Goal: Information Seeking & Learning: Learn about a topic

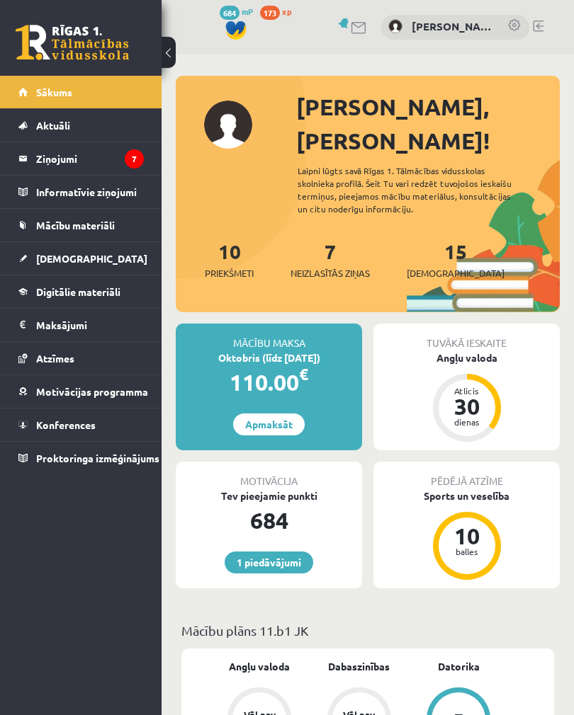
click at [42, 290] on span "Digitālie materiāli" at bounding box center [78, 291] width 84 height 13
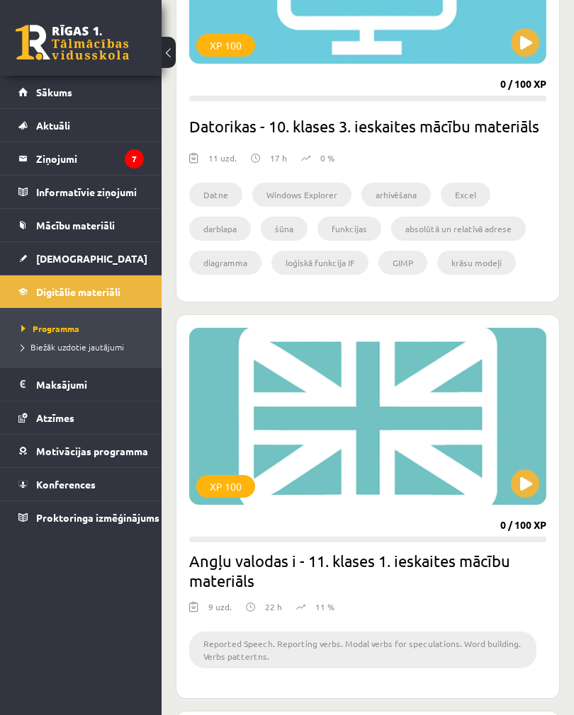
scroll to position [2781, 0]
click at [521, 485] on button at bounding box center [525, 484] width 28 height 28
click at [527, 499] on div "XP 100" at bounding box center [367, 417] width 357 height 177
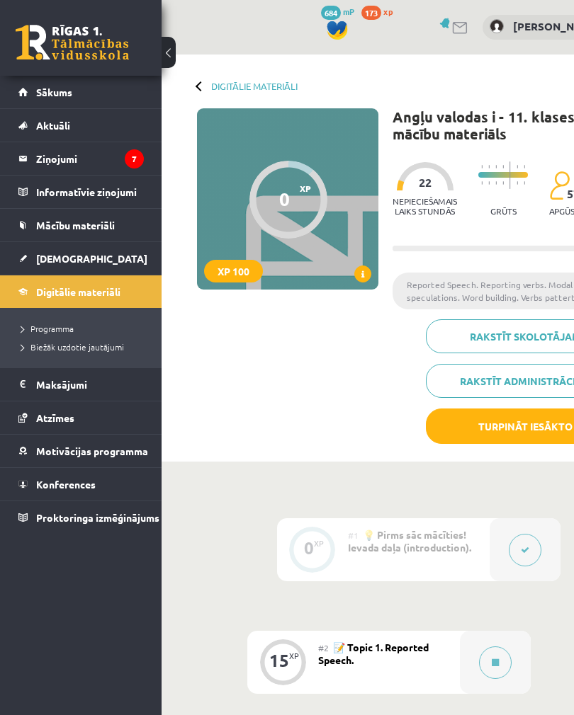
click at [501, 654] on button at bounding box center [495, 663] width 33 height 33
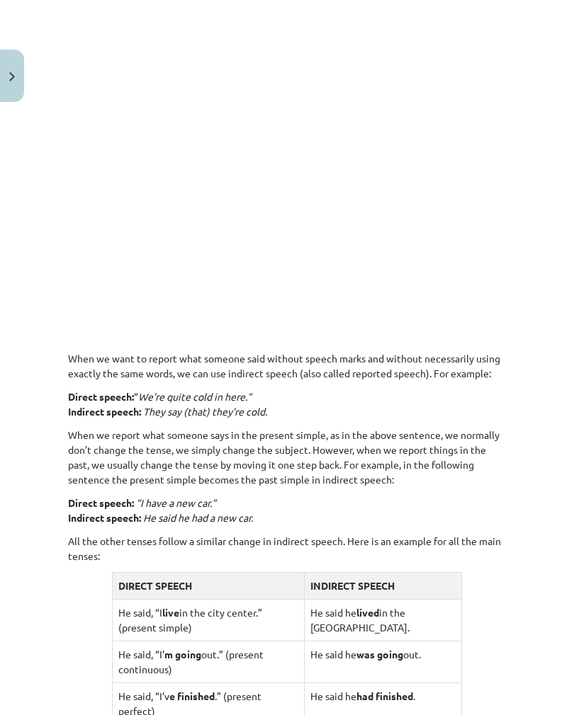
scroll to position [444, 0]
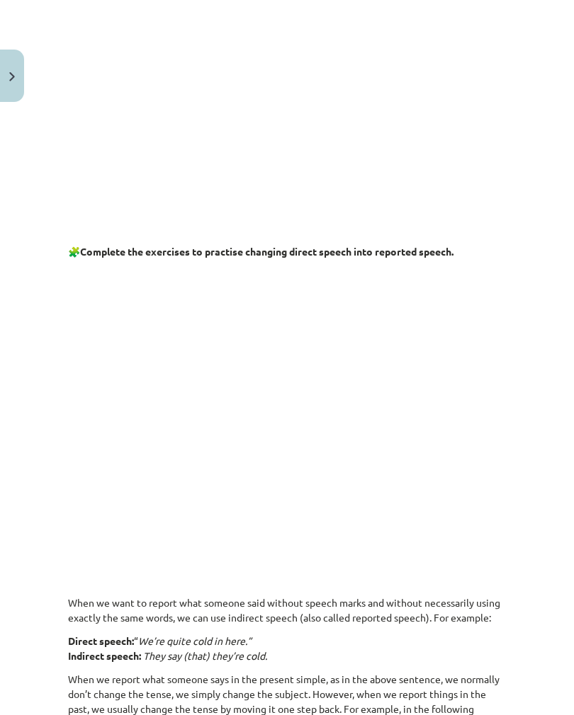
click at [506, 321] on div "15 XP Saņemsi Viegls 570 pilda Apraksts Uzdevums Palīdzība Reported Speech 🎥 Wa…" at bounding box center [286, 616] width 455 height 1933
click at [410, 573] on p at bounding box center [287, 565] width 438 height 15
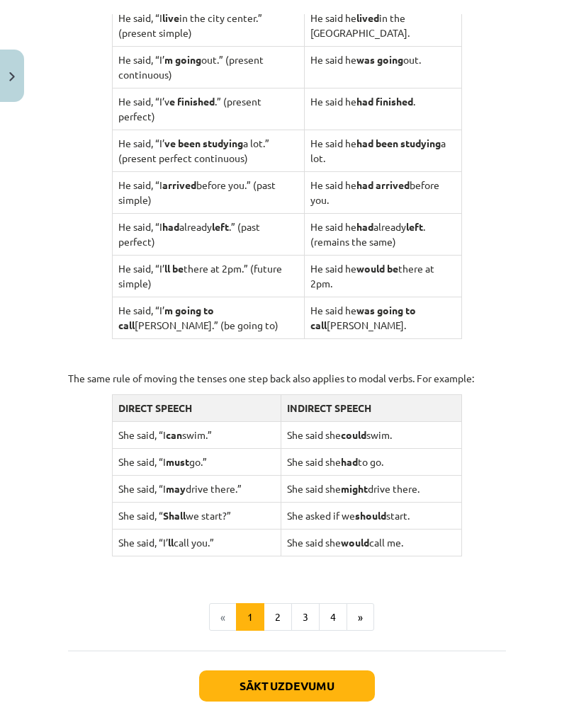
scroll to position [1286, 0]
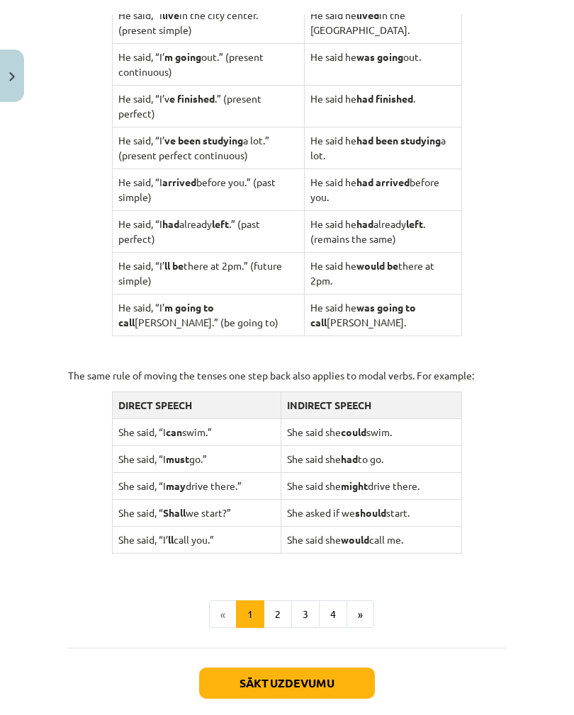
click at [280, 586] on button "2" at bounding box center [277, 600] width 28 height 28
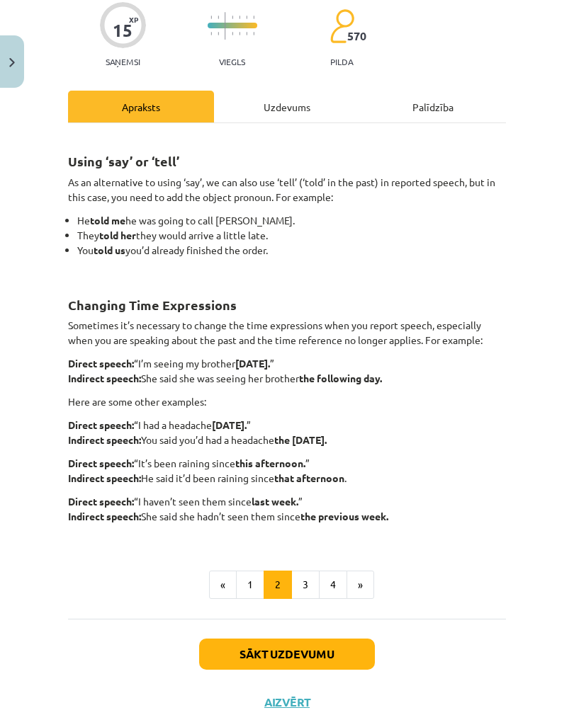
scroll to position [118, 0]
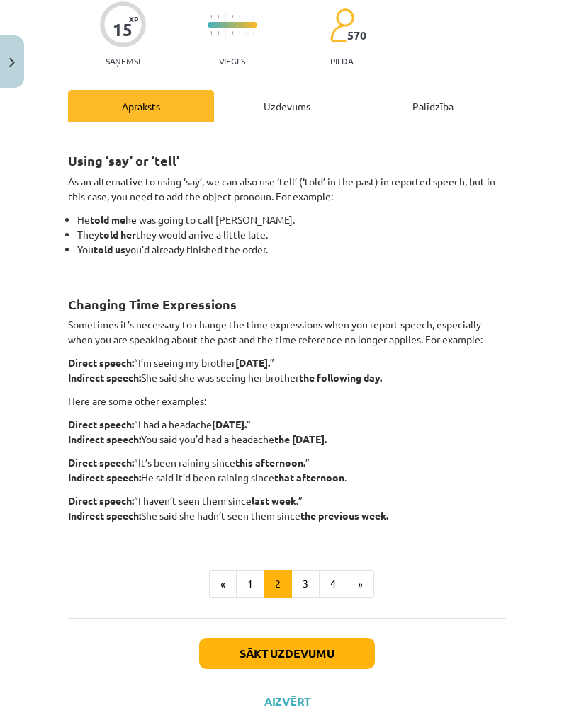
click at [297, 586] on button "3" at bounding box center [305, 584] width 28 height 28
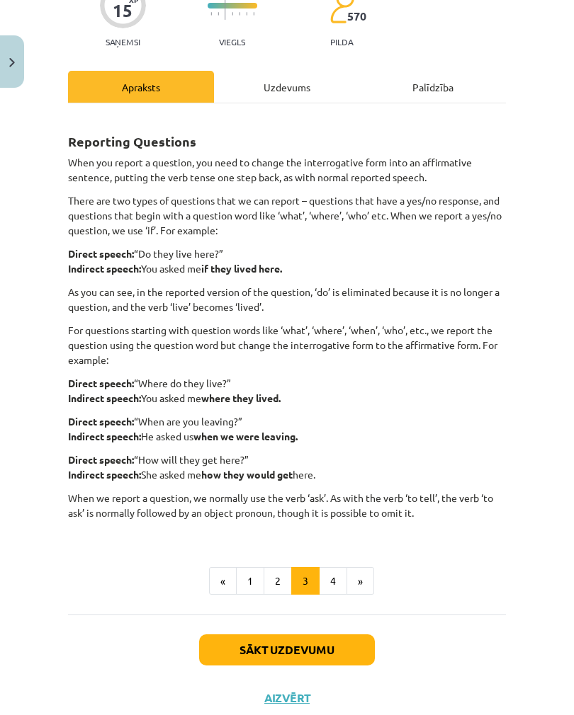
scroll to position [140, 0]
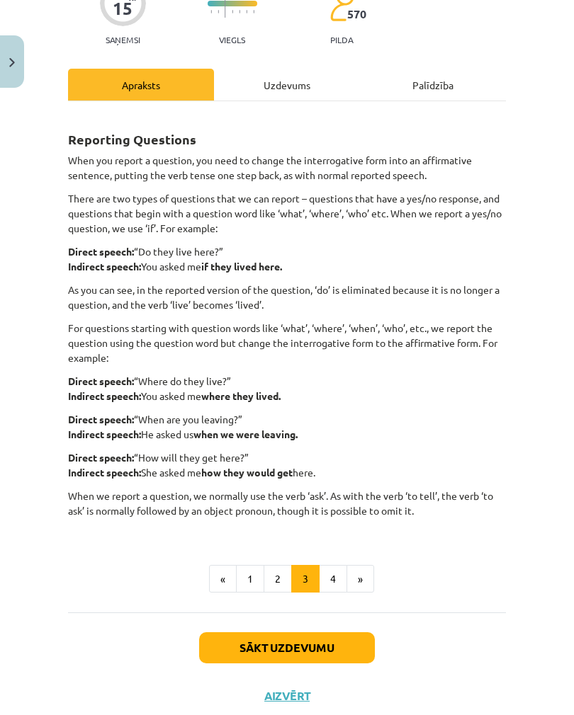
click at [338, 565] on button "4" at bounding box center [333, 579] width 28 height 28
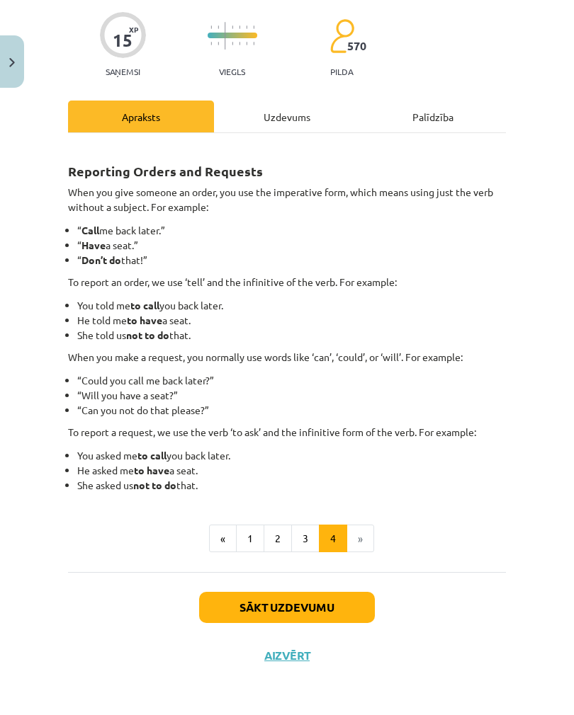
scroll to position [84, 0]
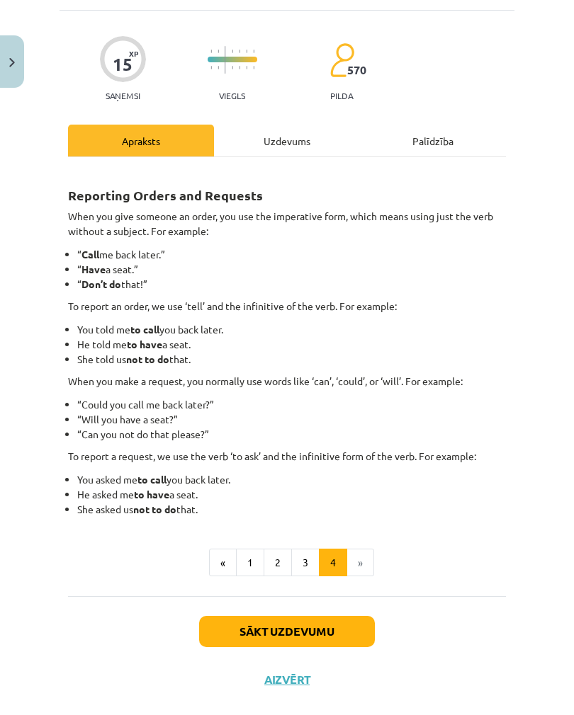
click at [332, 616] on button "Sākt uzdevumu" at bounding box center [287, 631] width 176 height 31
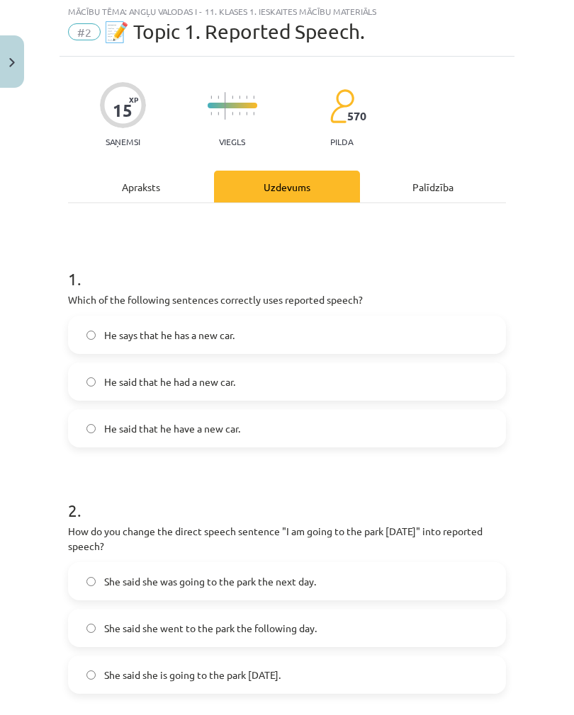
scroll to position [35, 0]
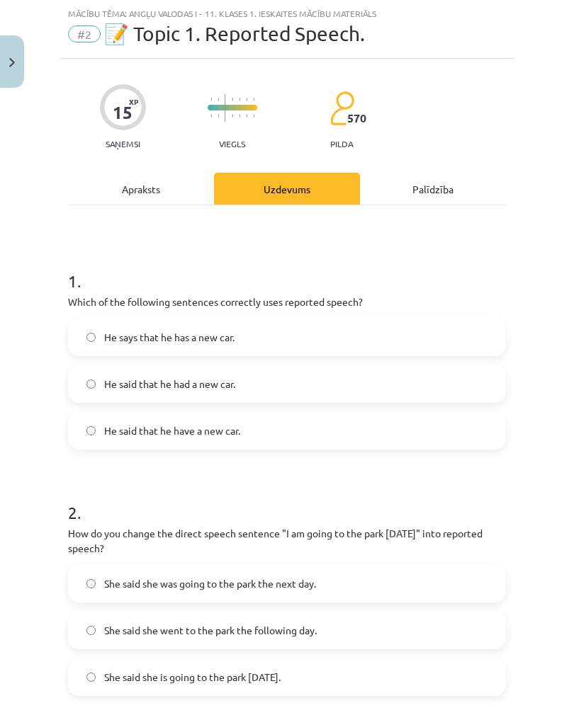
click at [333, 394] on label "He said that he had a new car." at bounding box center [286, 383] width 435 height 35
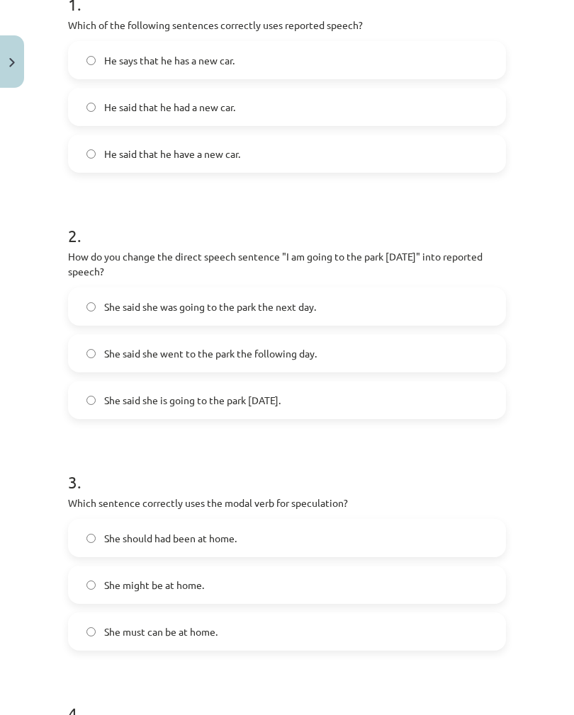
scroll to position [312, 0]
click at [344, 341] on label "She said she went to the park the following day." at bounding box center [286, 353] width 435 height 35
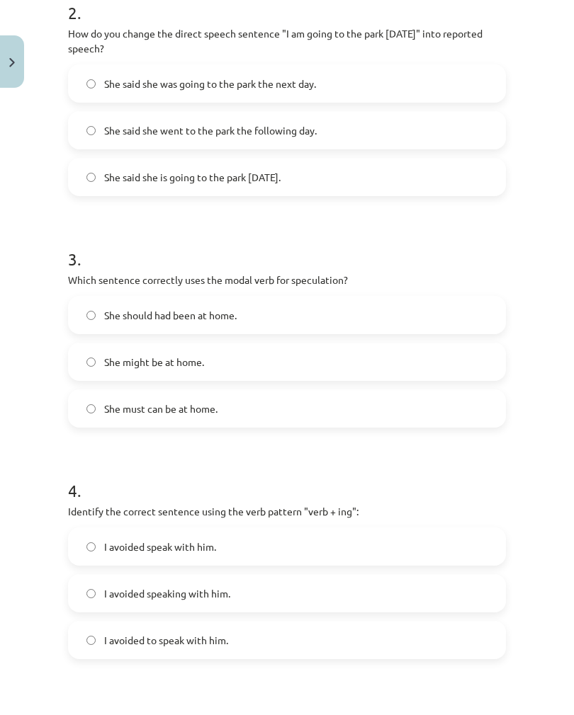
scroll to position [535, 0]
click at [346, 363] on label "She might be at home." at bounding box center [286, 361] width 435 height 35
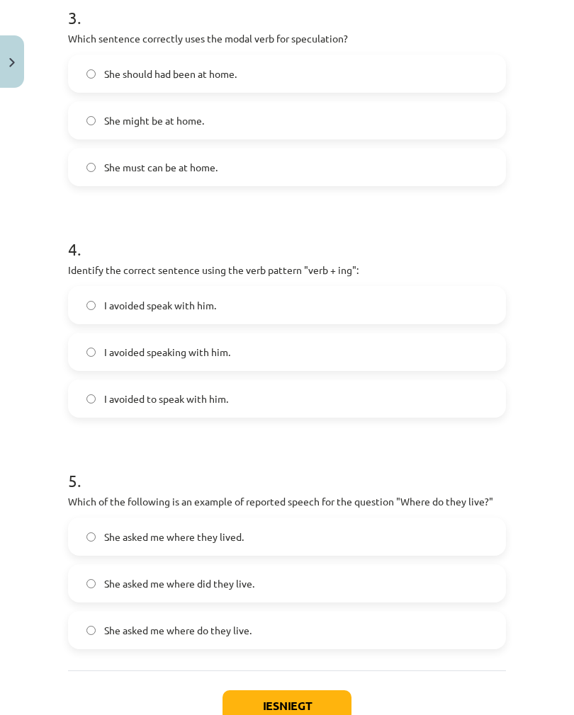
scroll to position [777, 0]
click at [326, 344] on label "I avoided speaking with him." at bounding box center [286, 351] width 435 height 35
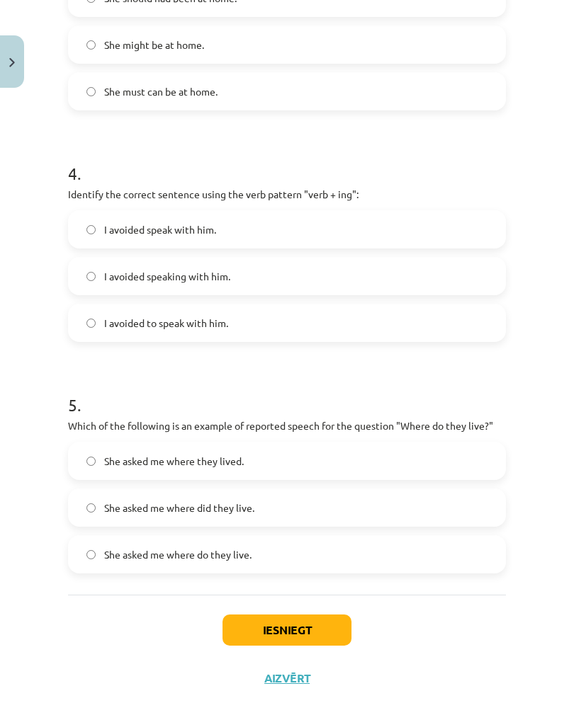
scroll to position [852, 0]
click at [348, 465] on label "She asked me where they lived." at bounding box center [286, 461] width 435 height 35
click at [316, 626] on button "Iesniegt" at bounding box center [286, 630] width 129 height 31
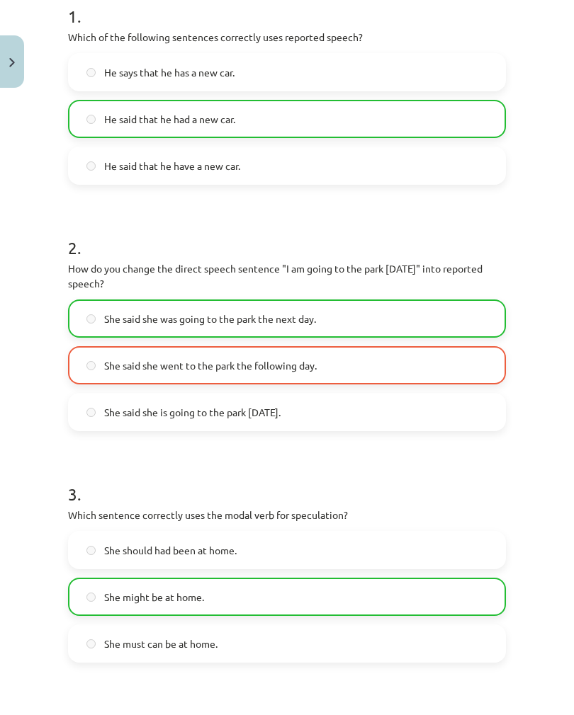
scroll to position [300, 0]
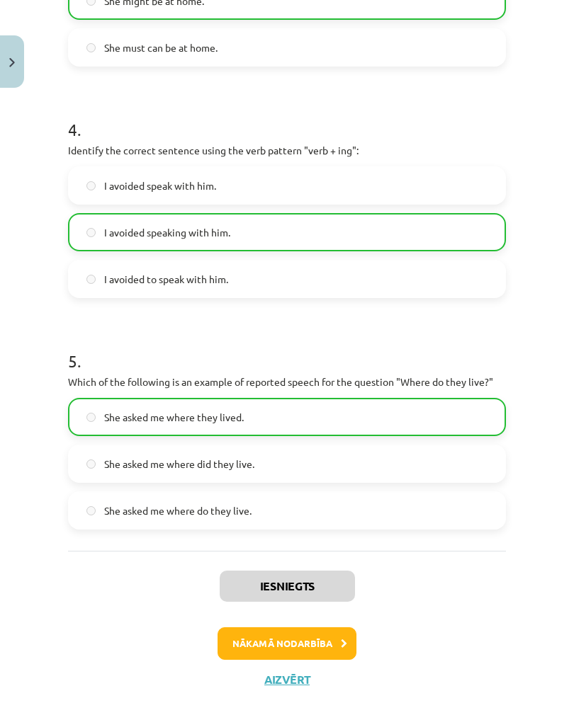
click at [322, 644] on button "Nākamā nodarbība" at bounding box center [286, 643] width 139 height 33
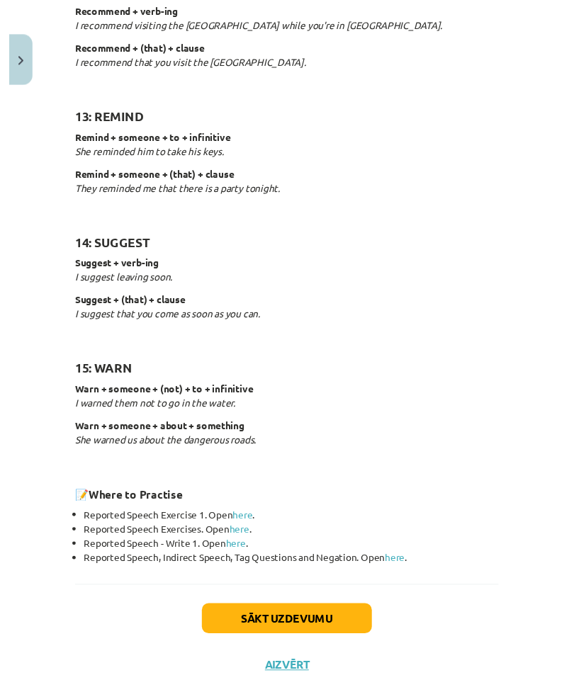
scroll to position [1988, 0]
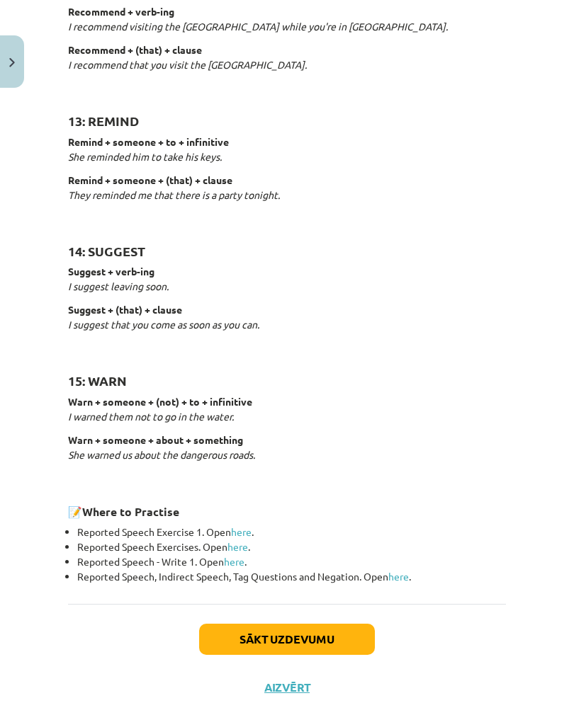
click at [246, 525] on link "here" at bounding box center [241, 531] width 21 height 13
